Goal: Book appointment/travel/reservation

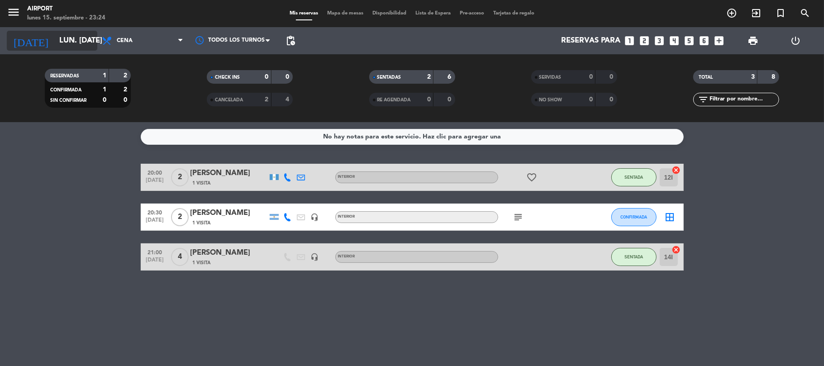
click at [81, 42] on input "lun. [DATE]" at bounding box center [104, 41] width 98 height 18
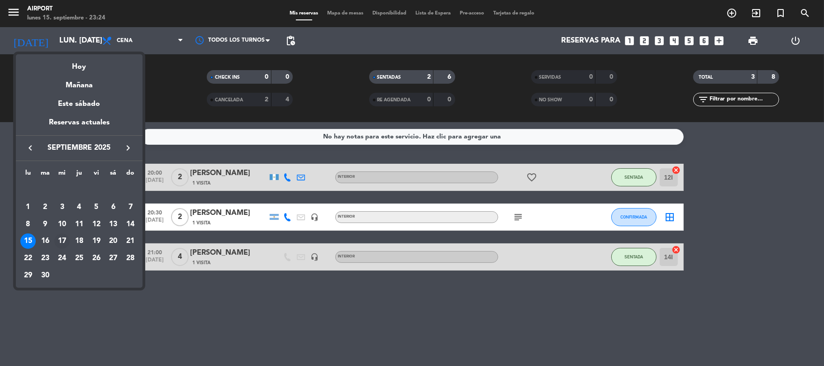
click at [60, 240] on div "17" at bounding box center [61, 241] width 15 height 15
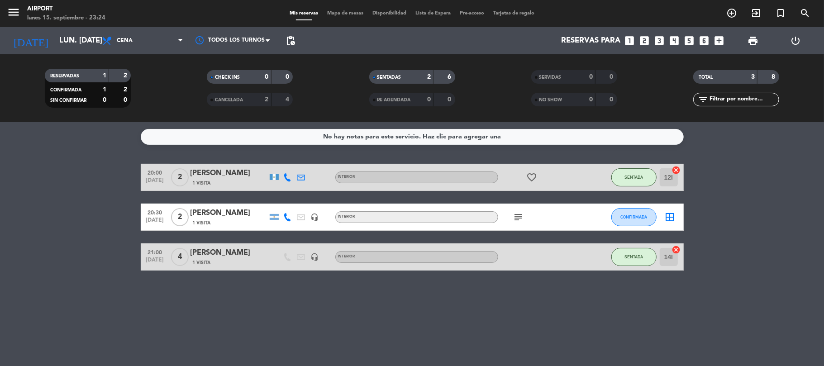
type input "mié. [DATE]"
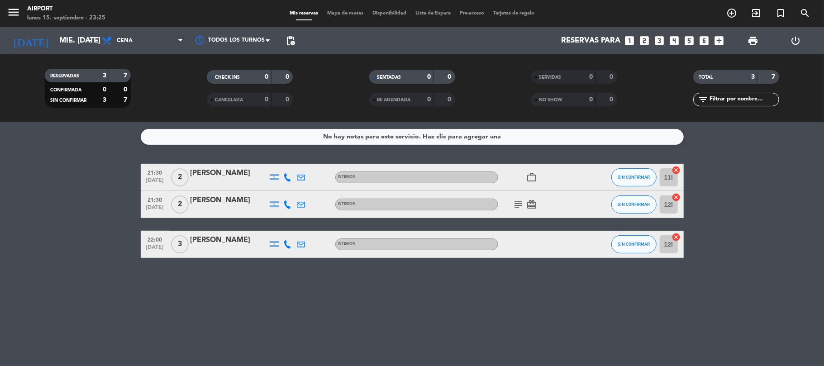
click at [242, 170] on div "[PERSON_NAME]" at bounding box center [229, 174] width 77 height 12
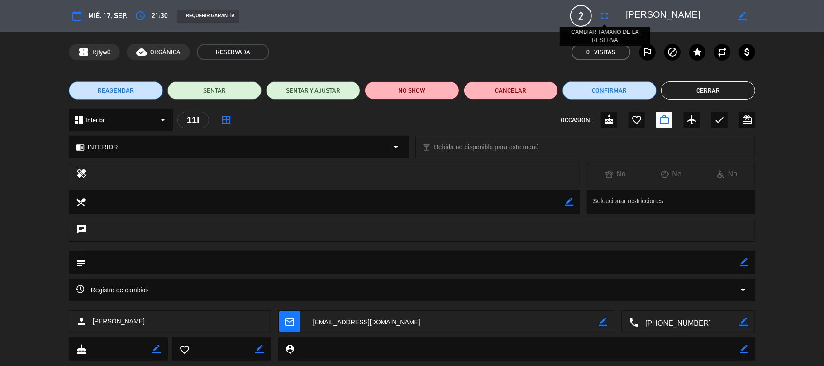
click at [605, 13] on icon "fullscreen" at bounding box center [604, 15] width 11 height 11
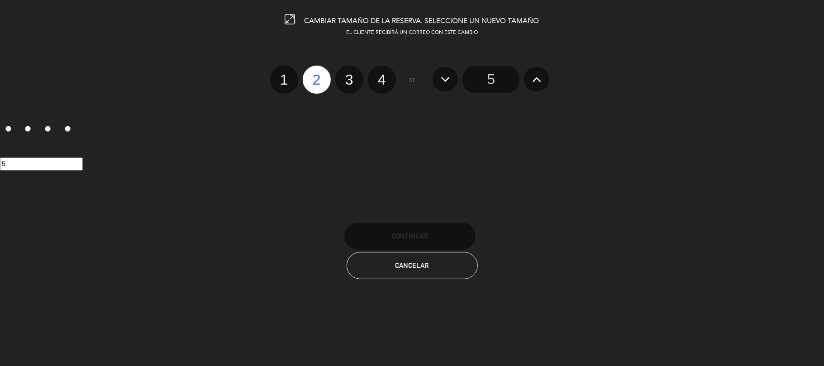
click at [383, 83] on label "4" at bounding box center [382, 80] width 28 height 28
click at [383, 75] on input "4" at bounding box center [381, 72] width 6 height 6
radio input "true"
radio input "false"
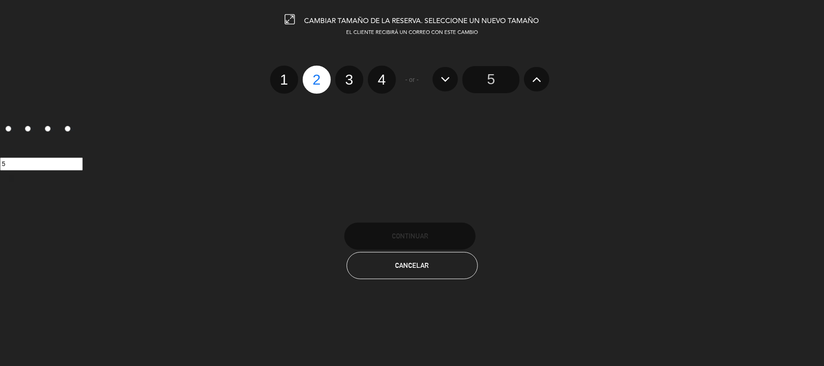
radio input "false"
radio input "true"
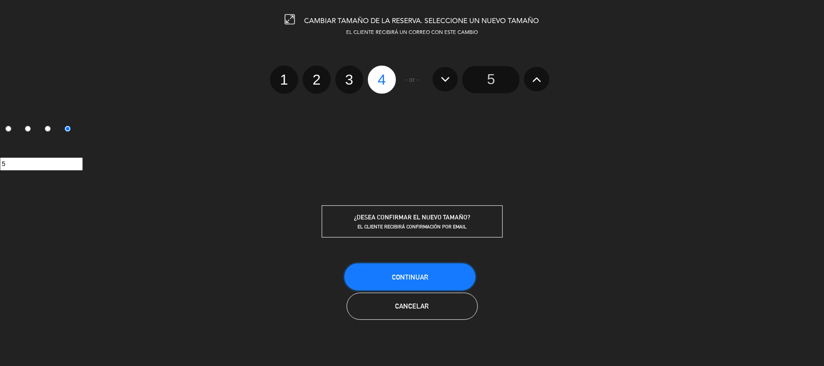
click at [439, 278] on button "Continuar" at bounding box center [410, 277] width 131 height 27
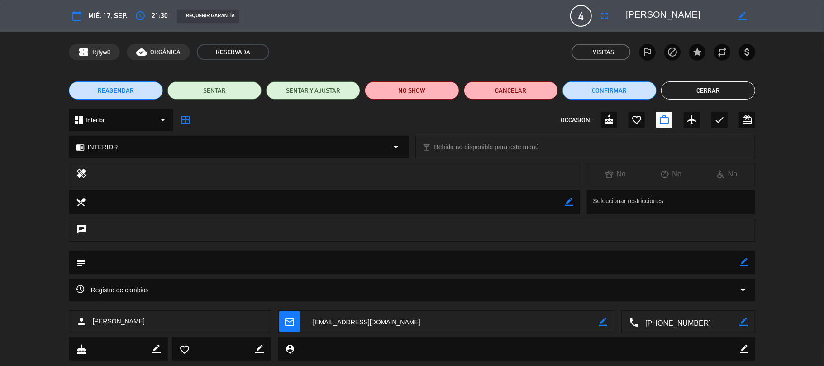
click at [714, 92] on button "Cerrar" at bounding box center [708, 90] width 94 height 18
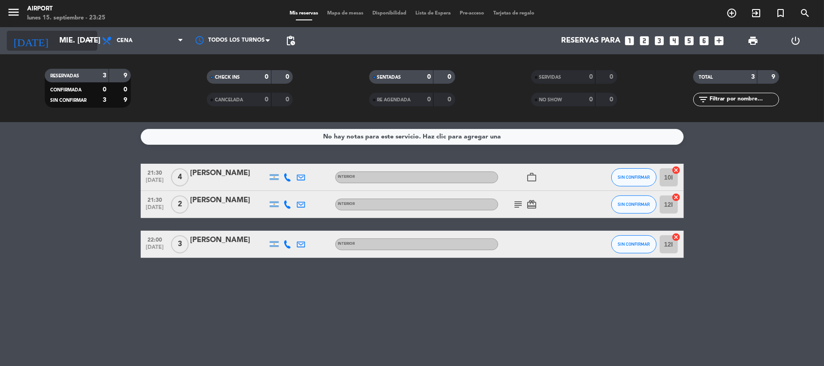
click at [79, 40] on input "mié. [DATE]" at bounding box center [104, 41] width 98 height 18
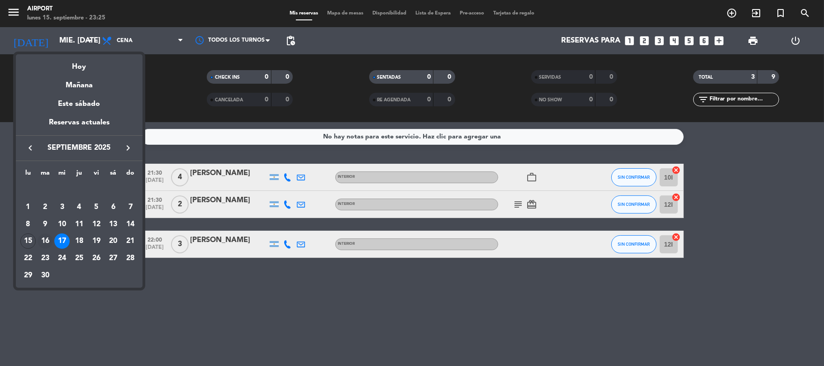
click at [45, 242] on div "16" at bounding box center [45, 241] width 15 height 15
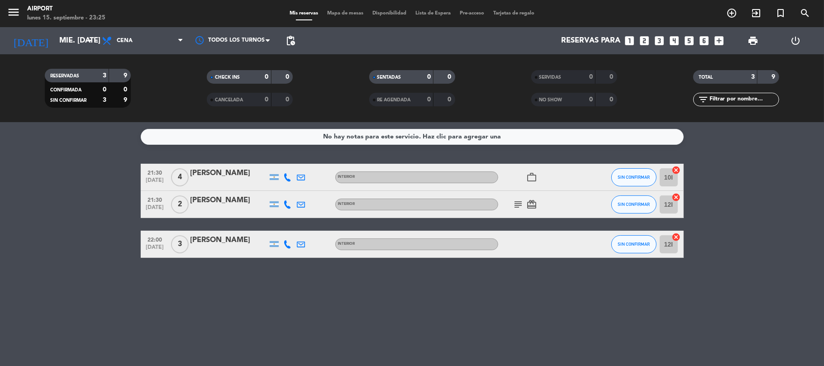
type input "[DATE] sep."
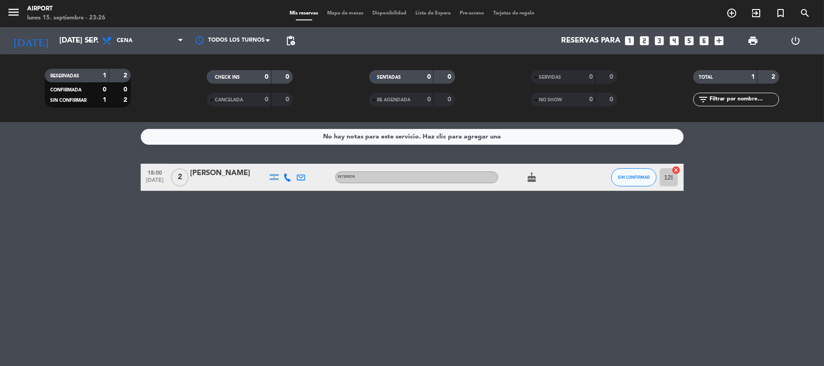
click at [645, 38] on icon "looks_two" at bounding box center [645, 41] width 12 height 12
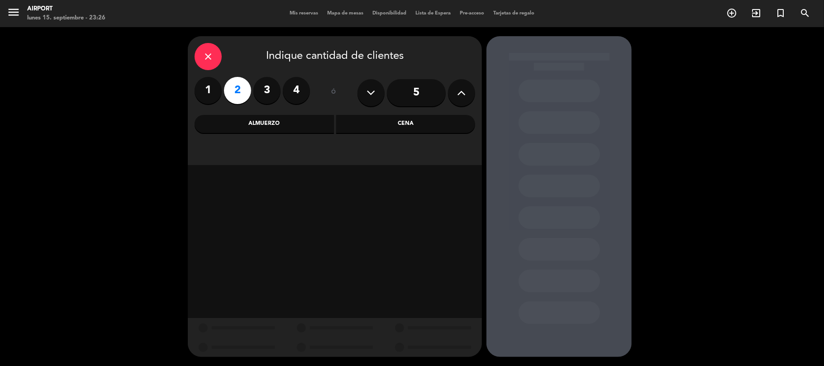
click at [379, 125] on div "Cena" at bounding box center [405, 124] width 139 height 18
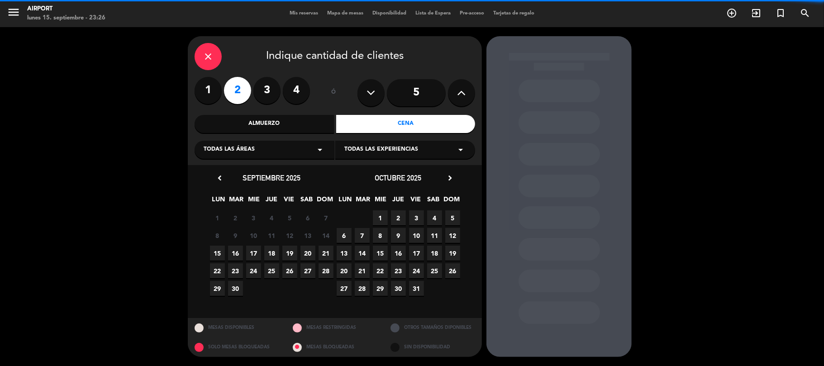
click at [248, 149] on span "Todas las áreas" at bounding box center [229, 149] width 51 height 9
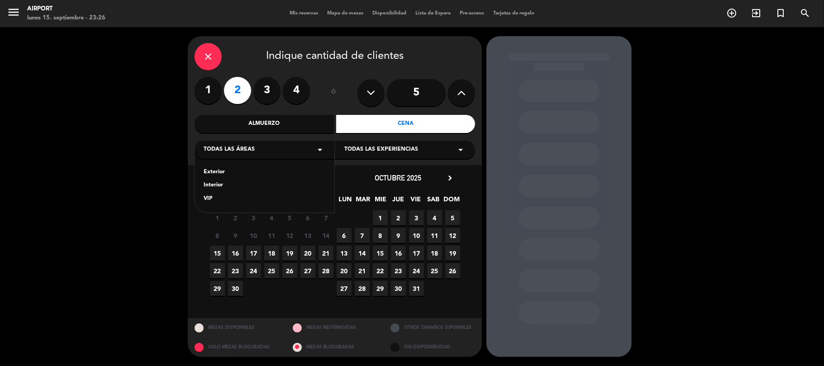
click at [209, 181] on div "Interior" at bounding box center [265, 185] width 122 height 9
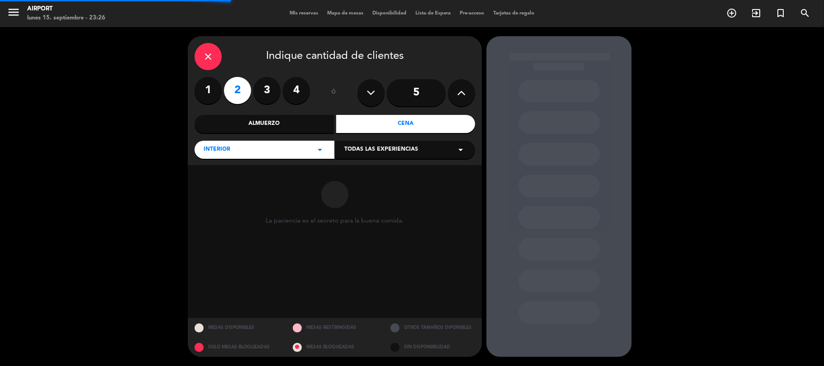
click at [368, 147] on span "Todas las experiencias" at bounding box center [382, 149] width 74 height 9
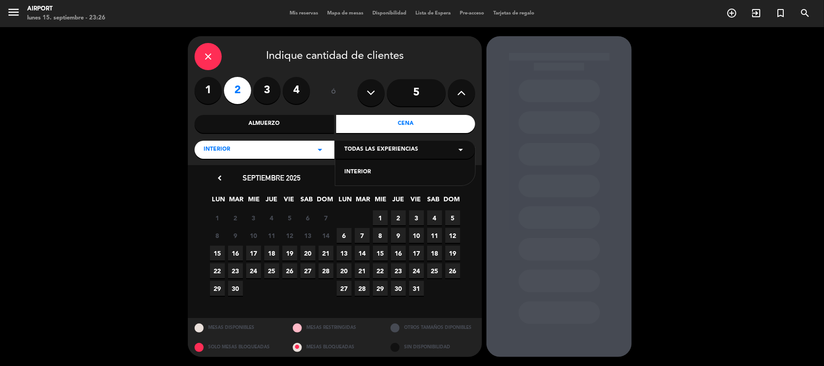
click at [353, 173] on div "INTERIOR" at bounding box center [406, 172] width 122 height 9
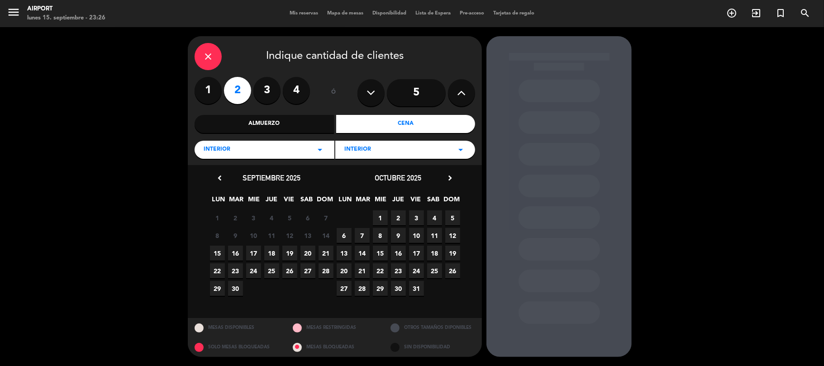
click at [233, 254] on span "16" at bounding box center [235, 253] width 15 height 15
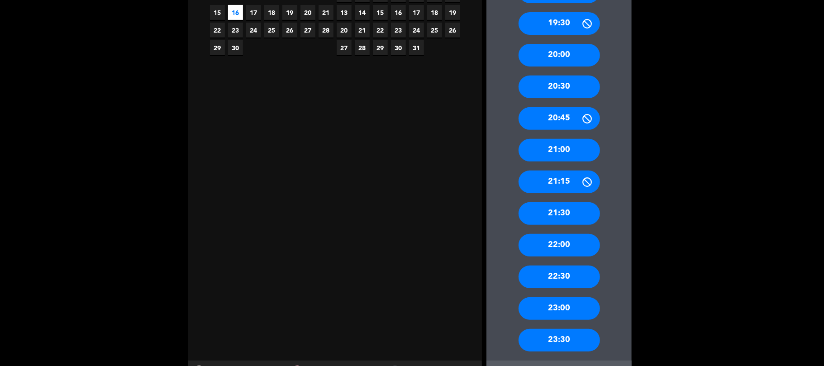
scroll to position [241, 0]
click at [571, 276] on div "22:30" at bounding box center [559, 276] width 81 height 23
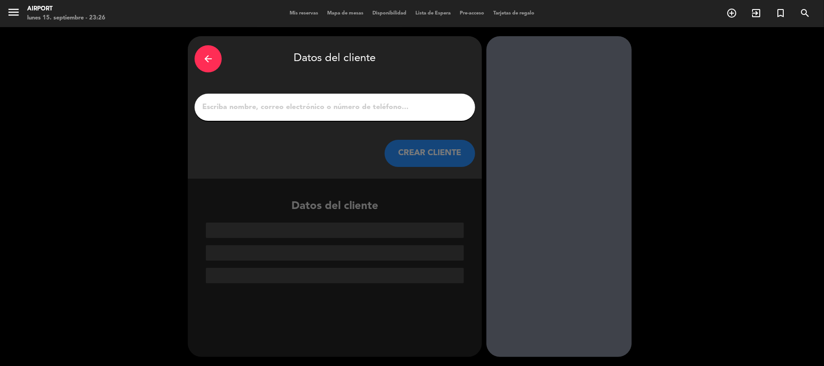
click at [247, 111] on input "1" at bounding box center [334, 107] width 267 height 13
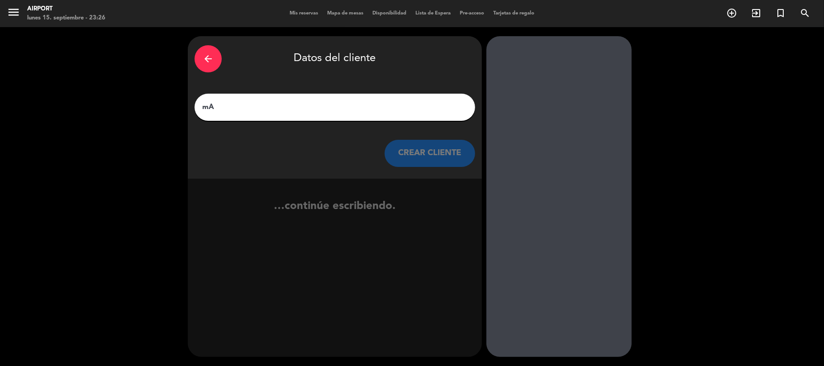
type input "m"
type input "[PERSON_NAME]"
click at [412, 154] on button "CREAR CLIENTE" at bounding box center [430, 153] width 91 height 27
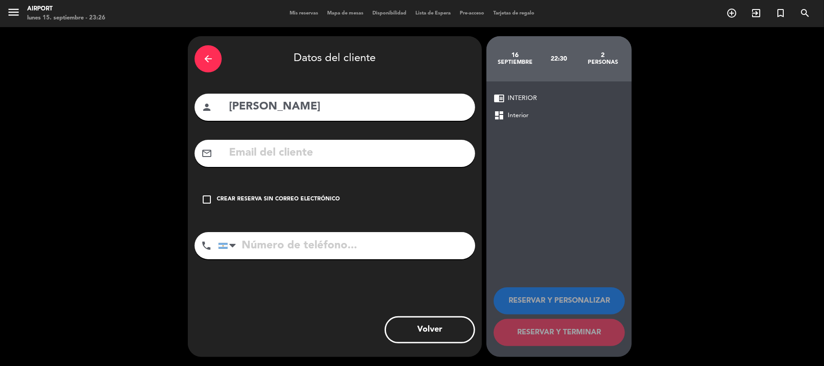
click at [212, 198] on icon "check_box_outline_blank" at bounding box center [206, 199] width 11 height 11
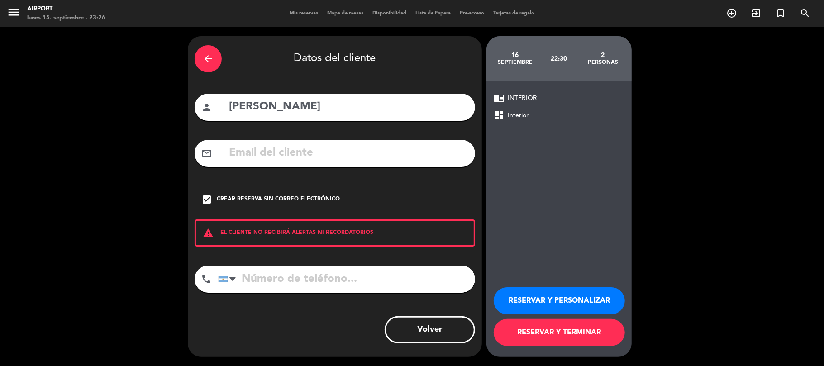
click at [285, 267] on input "tel" at bounding box center [346, 279] width 257 height 27
drag, startPoint x: 281, startPoint y: 274, endPoint x: 276, endPoint y: 275, distance: 4.6
click at [281, 275] on input "tel" at bounding box center [346, 279] width 257 height 27
type input "1158793241"
click at [576, 293] on button "RESERVAR Y PERSONALIZAR" at bounding box center [559, 301] width 131 height 27
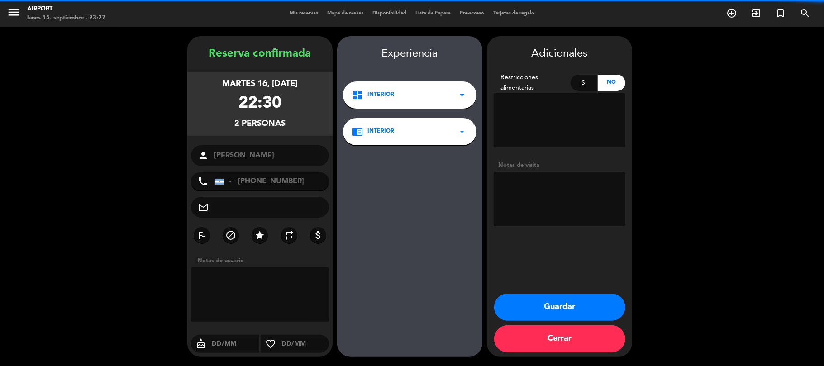
click at [530, 183] on textarea at bounding box center [560, 199] width 132 height 54
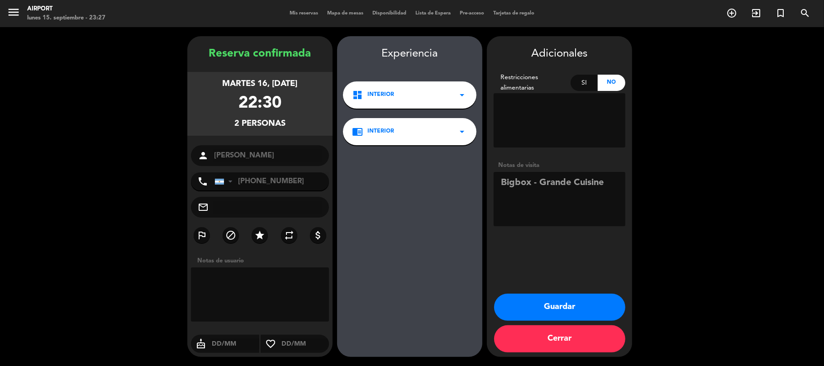
type textarea "Bigbox - Grande Cuisine"
click at [583, 299] on button "Guardar" at bounding box center [559, 307] width 131 height 27
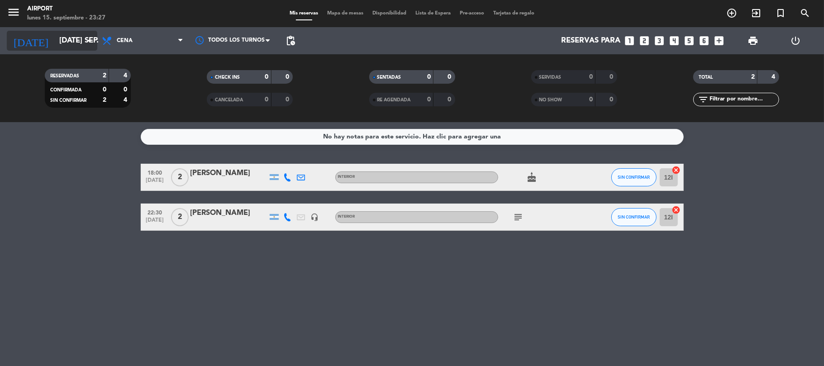
click at [55, 45] on input "[DATE] sep." at bounding box center [104, 41] width 98 height 18
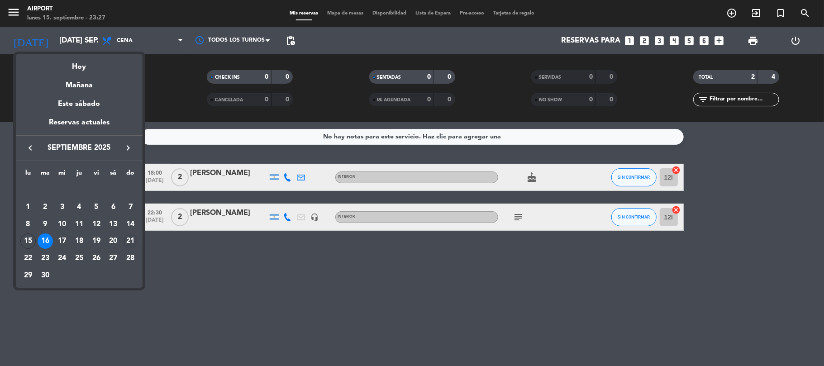
click at [126, 237] on div "21" at bounding box center [130, 241] width 15 height 15
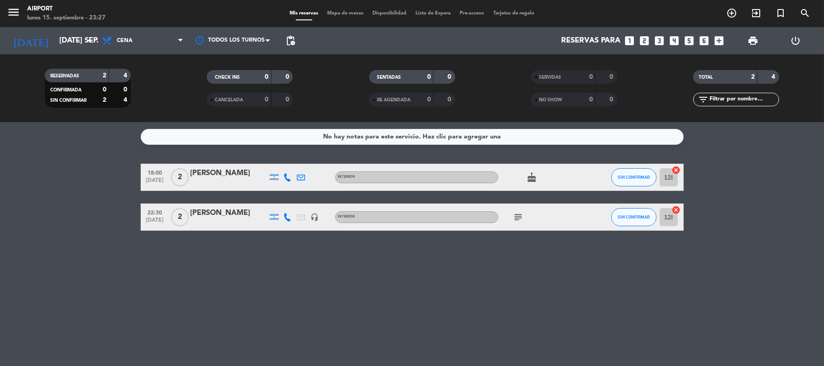
type input "dom. [DATE]"
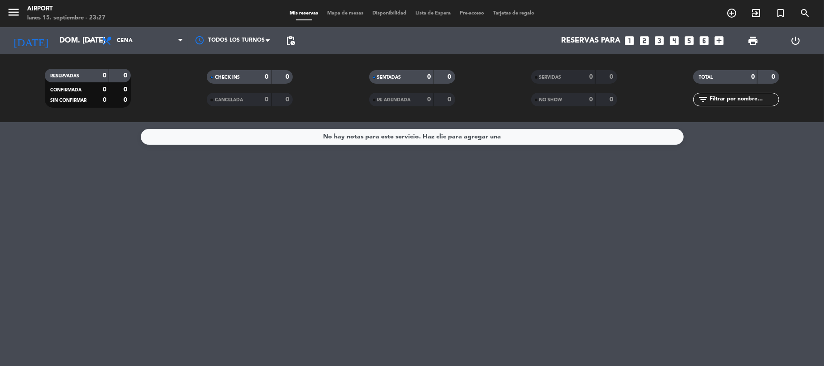
click at [645, 38] on icon "looks_two" at bounding box center [645, 41] width 12 height 12
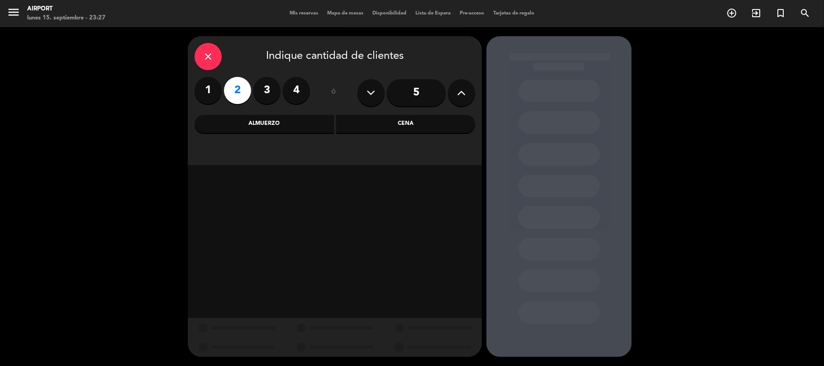
click at [434, 124] on div "Cena" at bounding box center [405, 124] width 139 height 18
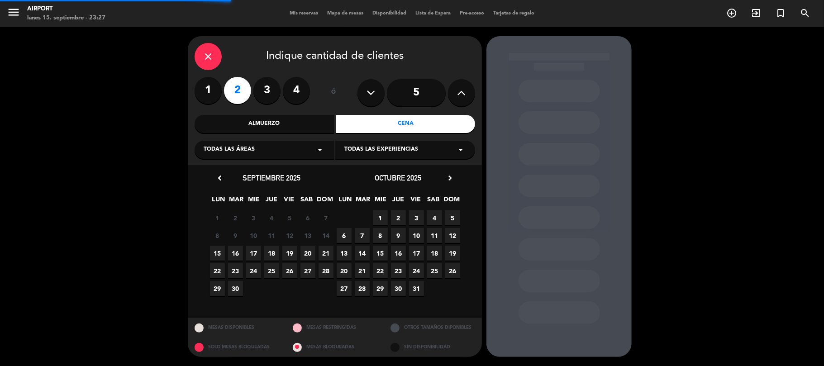
click at [291, 145] on div "Todas las áreas arrow_drop_down" at bounding box center [265, 150] width 140 height 18
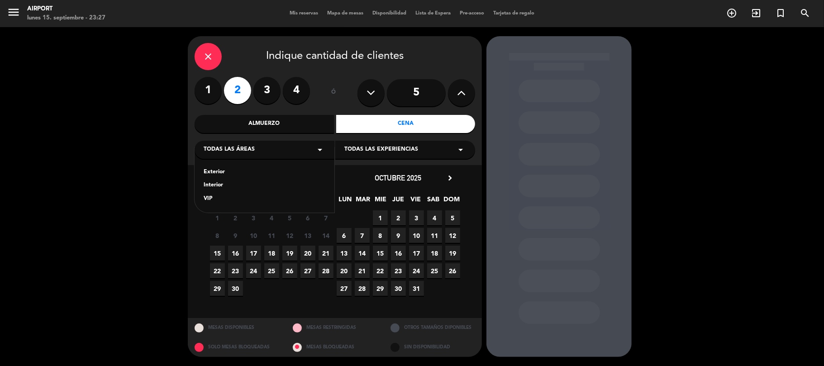
click at [214, 189] on div "Interior" at bounding box center [265, 185] width 122 height 9
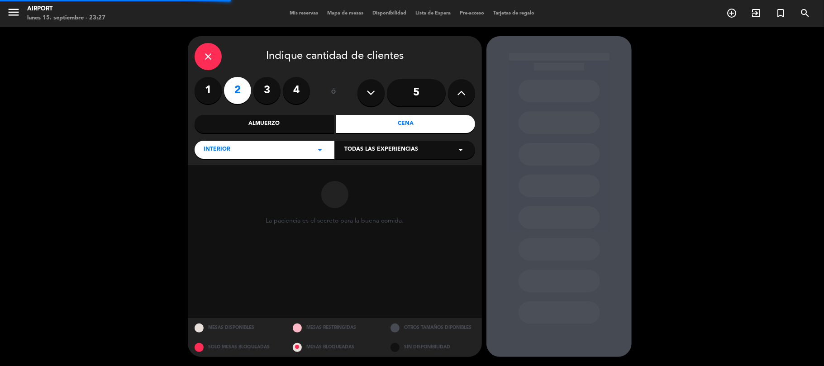
click at [357, 158] on div "Todas las experiencias arrow_drop_down" at bounding box center [405, 150] width 140 height 18
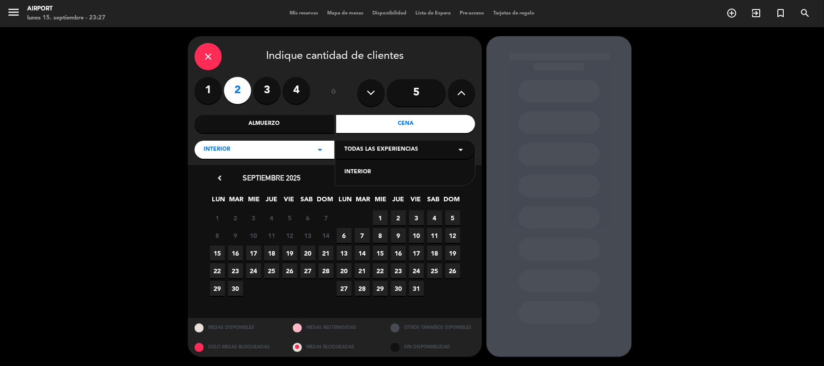
click at [354, 170] on div "INTERIOR" at bounding box center [406, 172] width 122 height 9
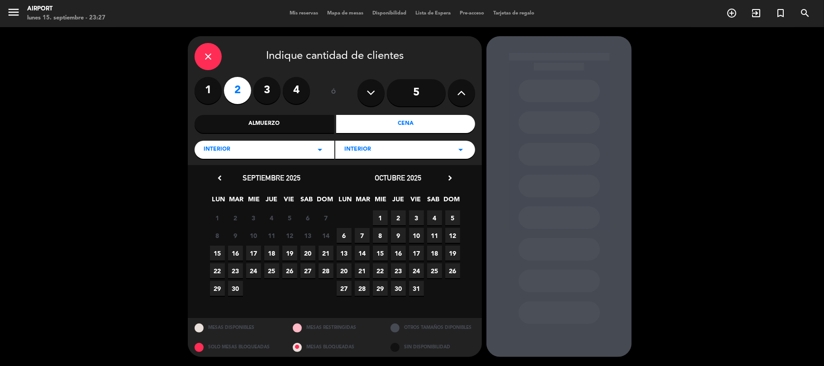
drag, startPoint x: 327, startPoint y: 253, endPoint x: 326, endPoint y: 257, distance: 4.6
click at [326, 253] on span "21" at bounding box center [326, 253] width 15 height 15
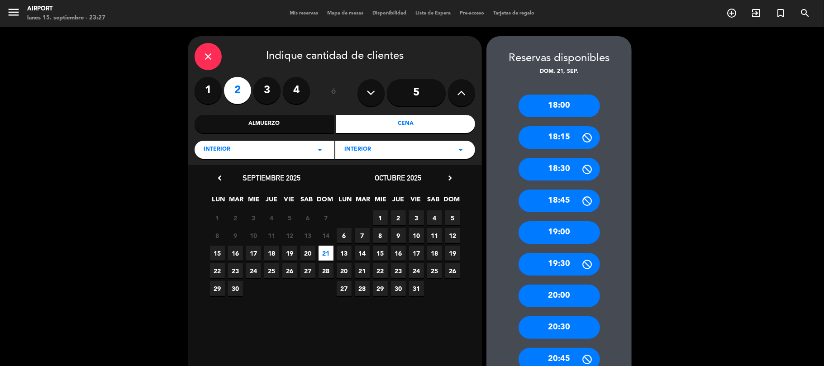
click at [556, 168] on div "18:30" at bounding box center [559, 169] width 81 height 23
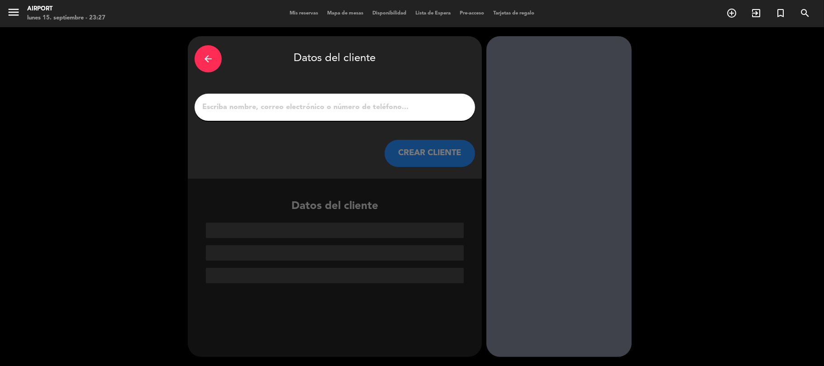
click at [254, 113] on input "1" at bounding box center [334, 107] width 267 height 13
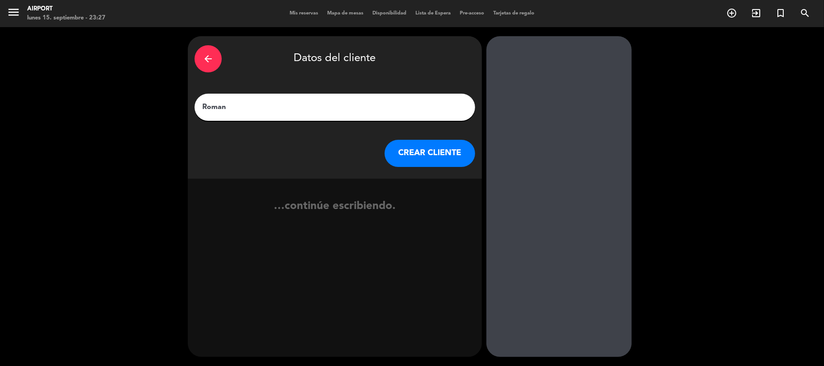
type input "Roman"
click at [435, 156] on button "CREAR CLIENTE" at bounding box center [430, 153] width 91 height 27
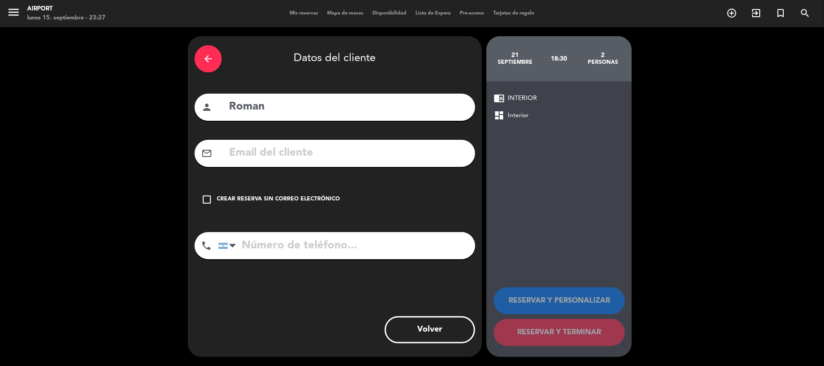
click at [206, 198] on icon "check_box_outline_blank" at bounding box center [206, 199] width 11 height 11
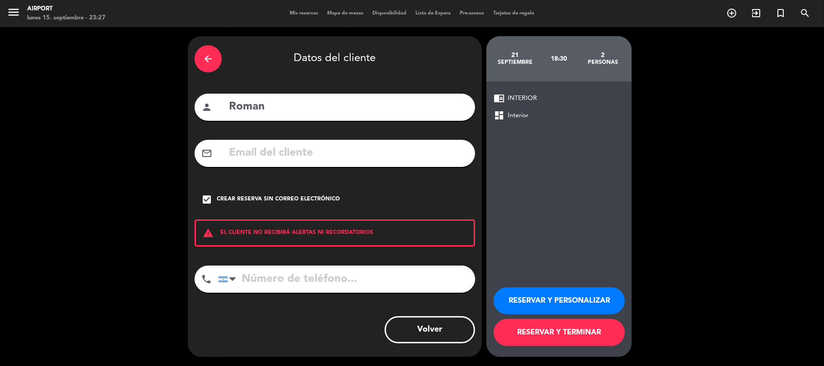
click at [264, 276] on input "tel" at bounding box center [346, 279] width 257 height 27
type input "1150598010"
click at [558, 297] on button "RESERVAR Y PERSONALIZAR" at bounding box center [559, 301] width 131 height 27
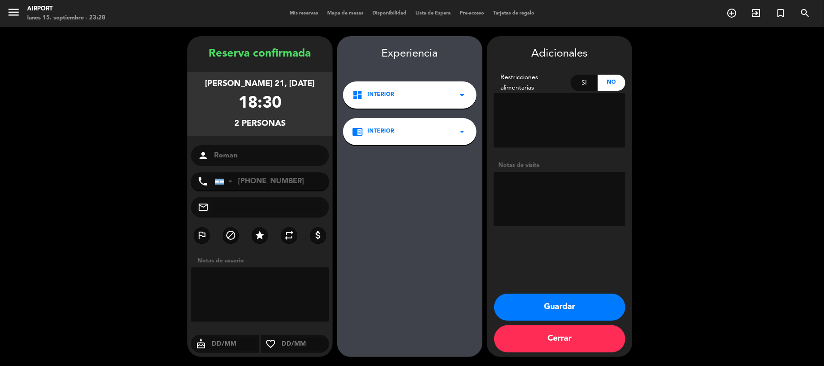
click at [568, 187] on textarea at bounding box center [560, 199] width 132 height 54
type textarea "V"
type textarea "Bigbox - Brunchear"
click at [565, 307] on button "Guardar" at bounding box center [559, 307] width 131 height 27
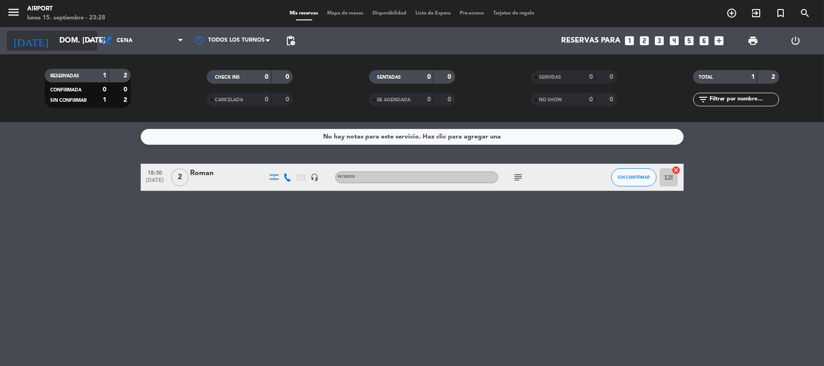
click at [74, 37] on input "dom. [DATE]" at bounding box center [104, 41] width 98 height 18
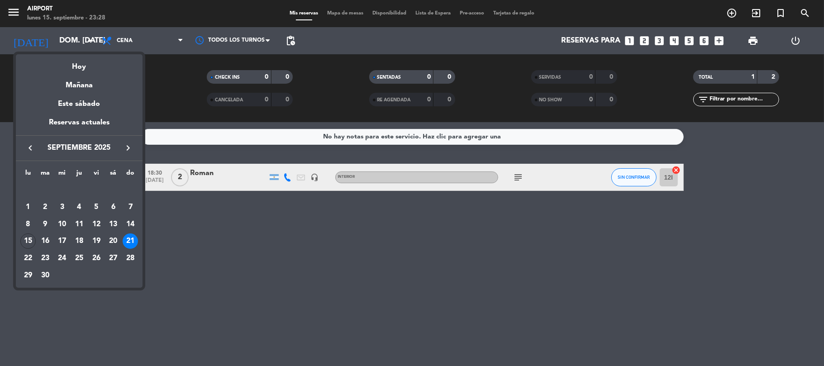
click at [111, 241] on div "20" at bounding box center [112, 241] width 15 height 15
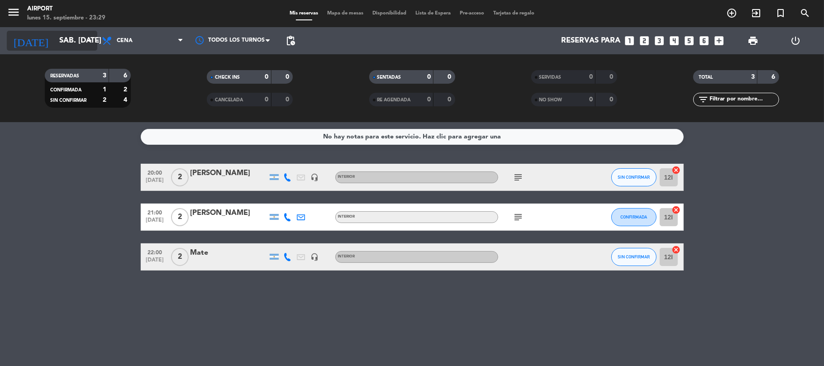
click at [77, 46] on input "sáb. [DATE]" at bounding box center [104, 41] width 98 height 18
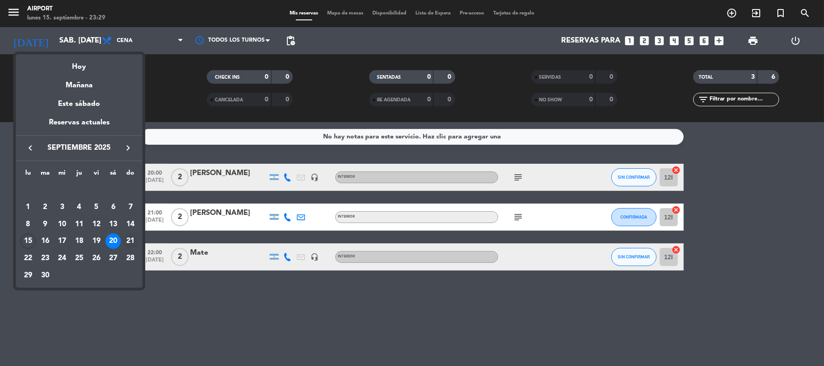
click at [125, 236] on div "21" at bounding box center [130, 241] width 15 height 15
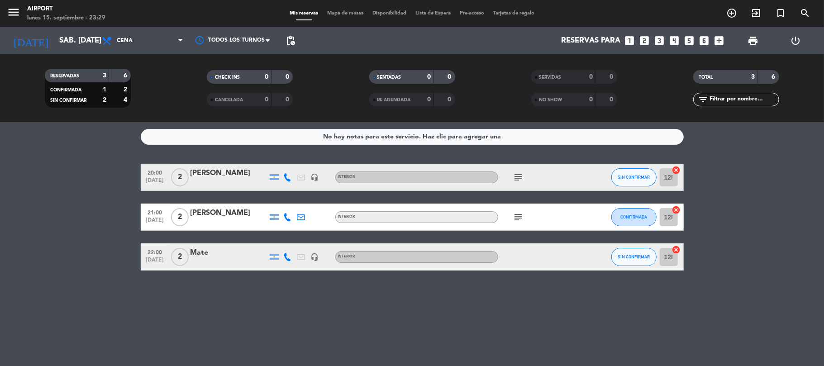
type input "dom. [DATE]"
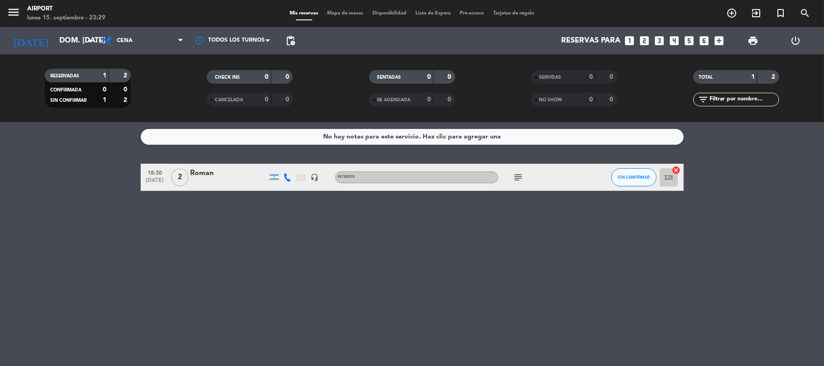
click at [645, 40] on icon "looks_two" at bounding box center [645, 41] width 12 height 12
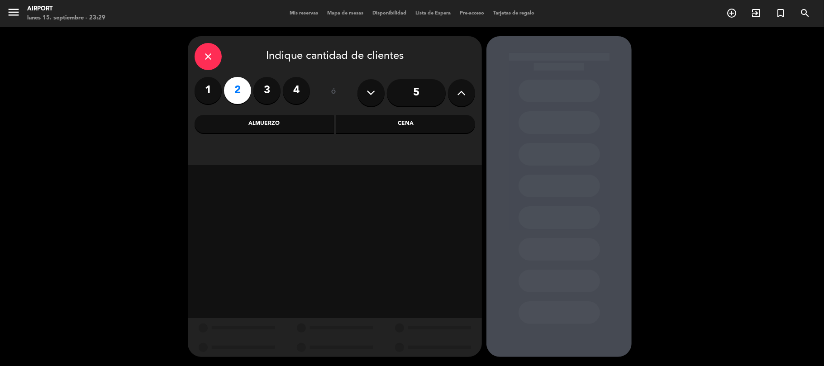
click at [413, 129] on div "Cena" at bounding box center [405, 124] width 139 height 18
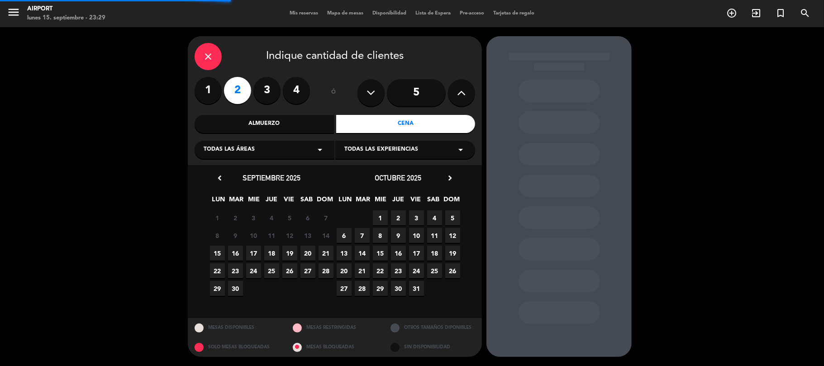
click at [299, 148] on div "Todas las áreas arrow_drop_down" at bounding box center [265, 150] width 140 height 18
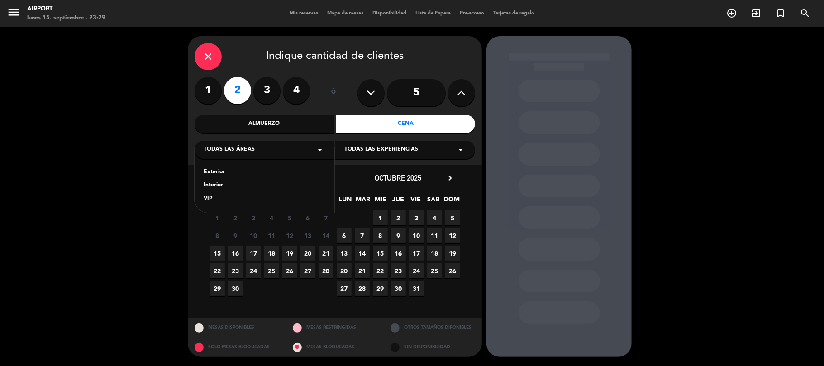
click at [217, 187] on div "Interior" at bounding box center [265, 185] width 122 height 9
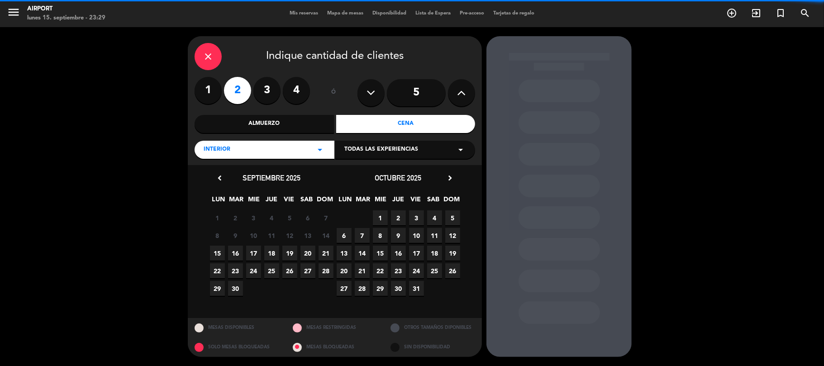
click at [373, 145] on span "Todas las experiencias" at bounding box center [382, 149] width 74 height 9
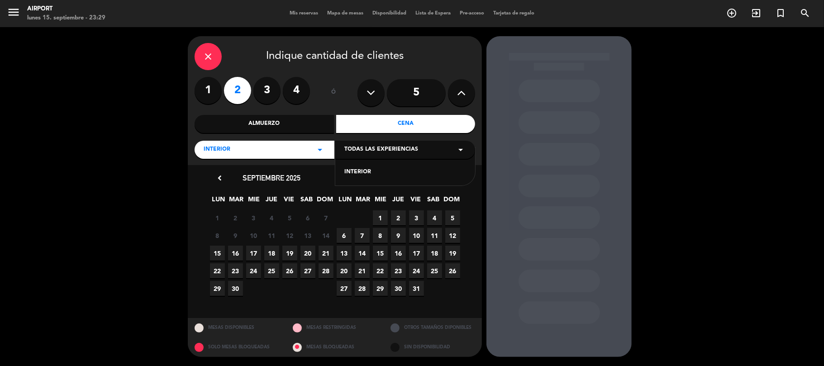
click at [362, 170] on div "INTERIOR" at bounding box center [406, 172] width 122 height 9
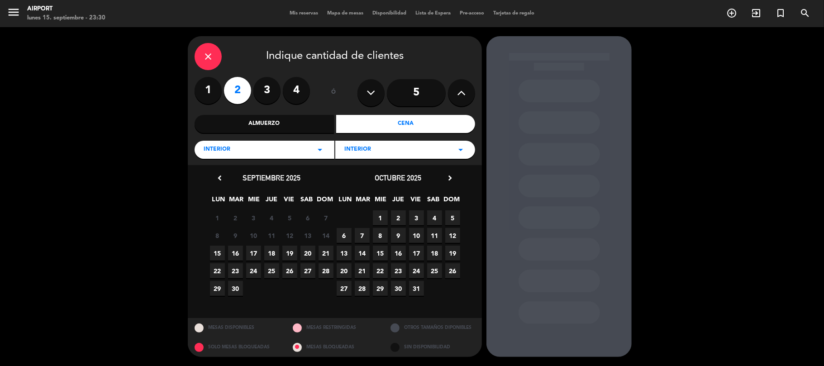
click at [309, 253] on span "20" at bounding box center [308, 253] width 15 height 15
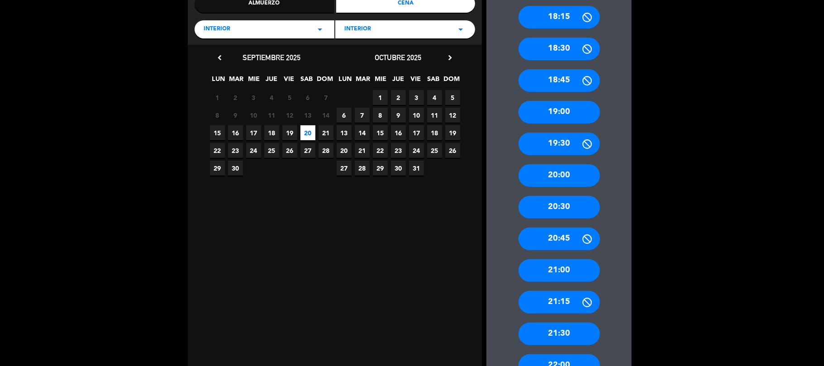
scroll to position [181, 0]
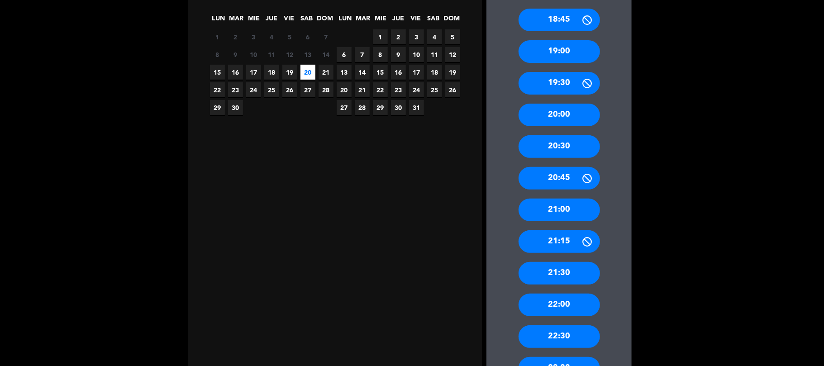
click at [564, 112] on div "20:00" at bounding box center [559, 115] width 81 height 23
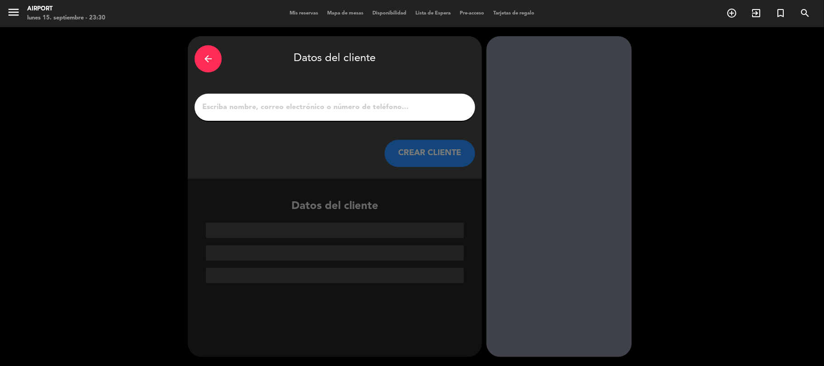
click at [353, 104] on input "1" at bounding box center [334, 107] width 267 height 13
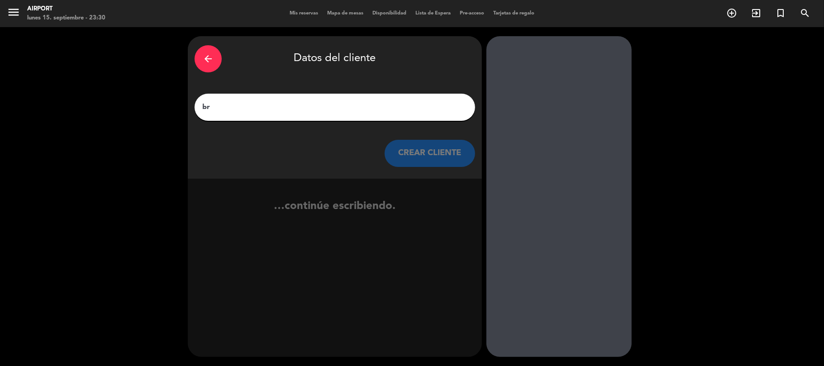
type input "b"
type input "[PERSON_NAME]"
click at [427, 150] on button "CREAR CLIENTE" at bounding box center [430, 153] width 91 height 27
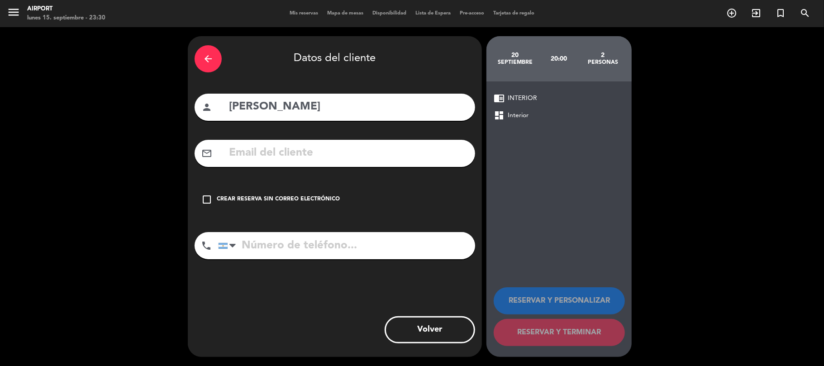
click at [207, 200] on icon "check_box_outline_blank" at bounding box center [206, 199] width 11 height 11
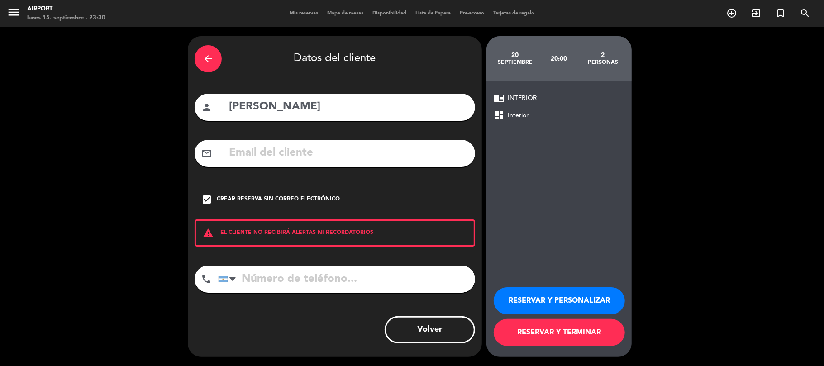
drag, startPoint x: 301, startPoint y: 284, endPoint x: 293, endPoint y: 283, distance: 7.9
click at [301, 284] on input "tel" at bounding box center [346, 279] width 257 height 27
click at [546, 298] on button "RESERVAR Y PERSONALIZAR" at bounding box center [559, 301] width 131 height 27
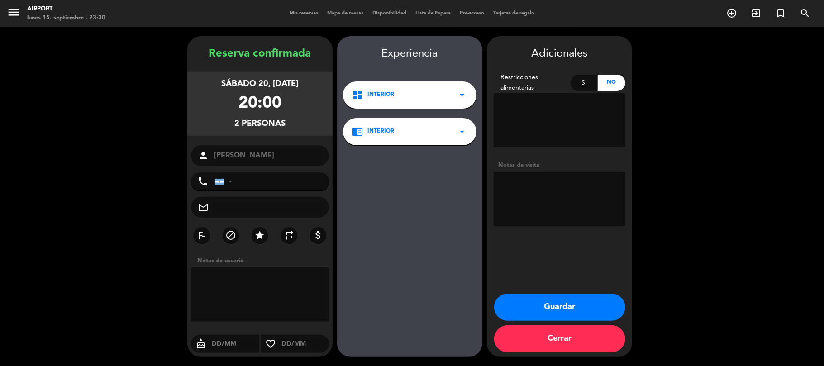
click at [582, 313] on button "Guardar" at bounding box center [559, 307] width 131 height 27
